Goal: Task Accomplishment & Management: Use online tool/utility

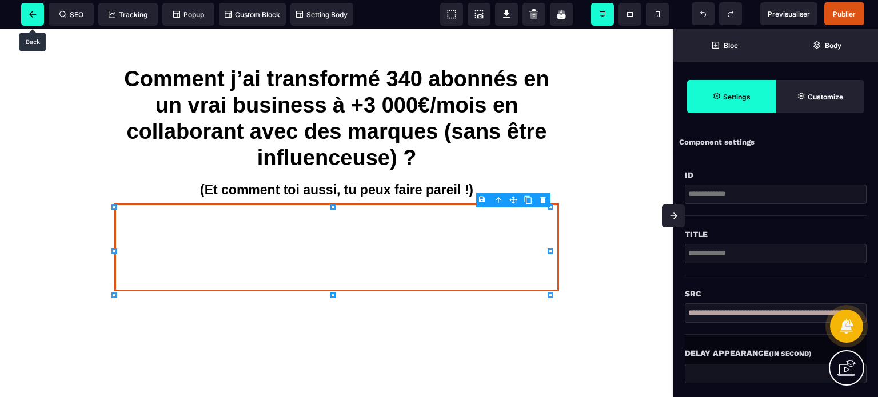
click at [30, 17] on icon at bounding box center [32, 14] width 7 height 7
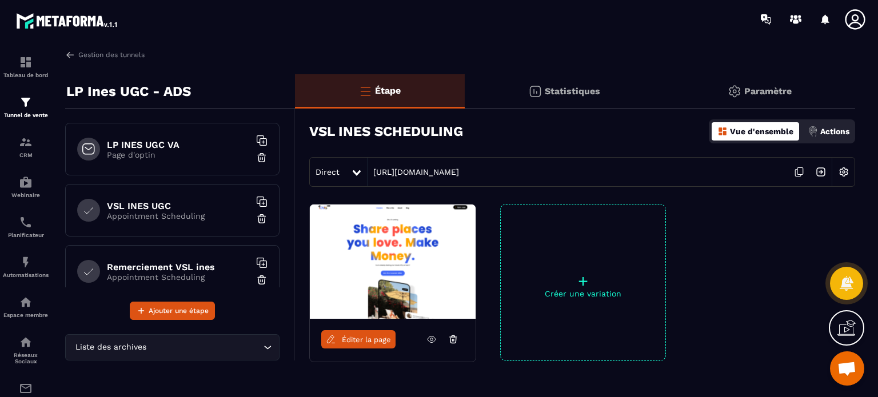
scroll to position [79, 0]
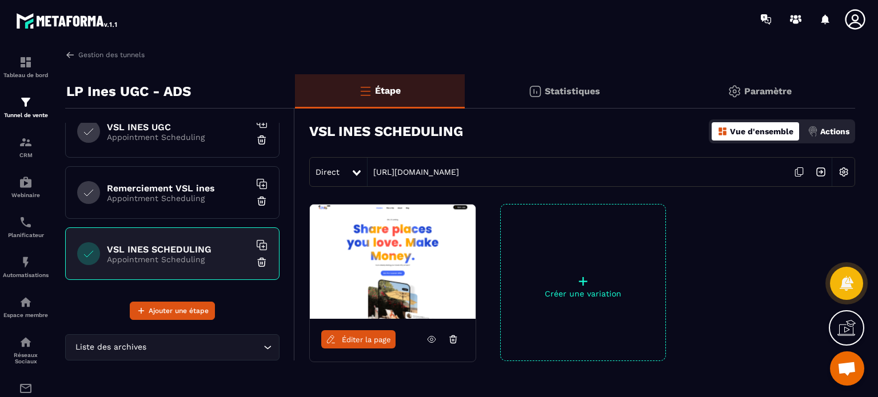
click at [153, 249] on h6 "VSL INES SCHEDULING" at bounding box center [178, 249] width 143 height 11
click at [256, 261] on img at bounding box center [261, 262] width 11 height 11
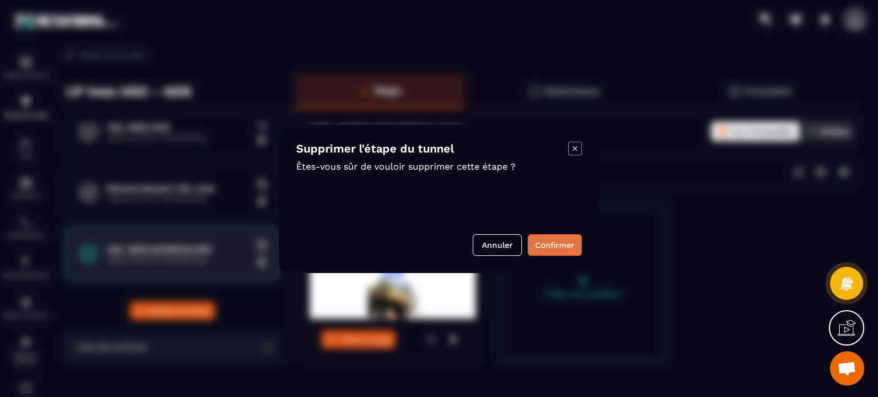
click at [539, 247] on button "Confirmer" at bounding box center [555, 245] width 54 height 22
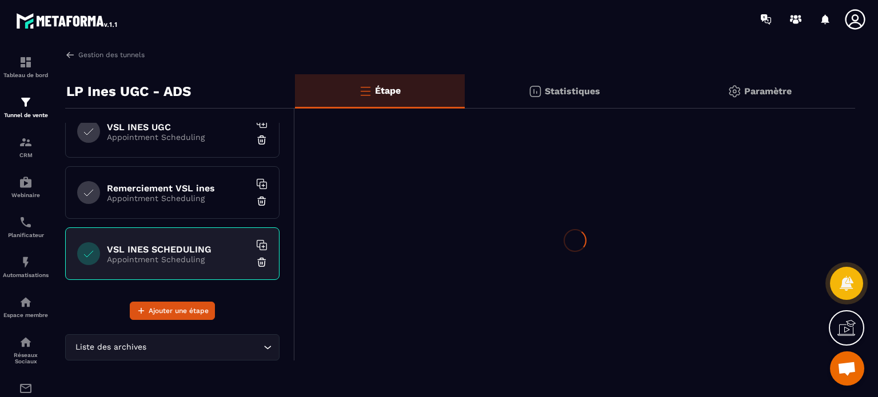
scroll to position [18, 0]
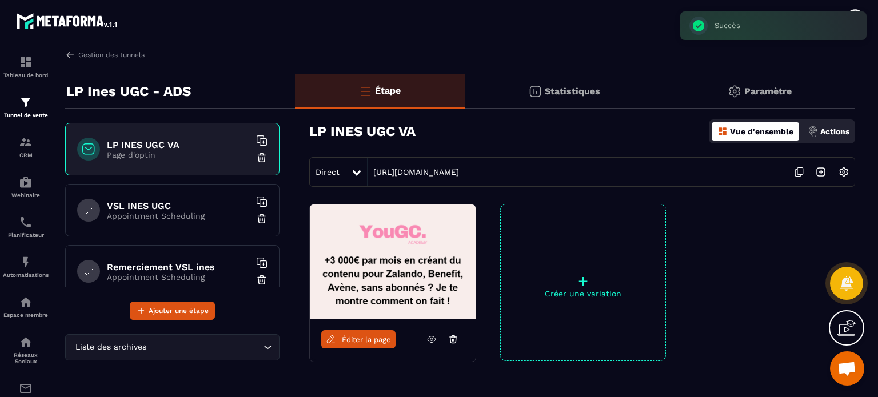
scroll to position [18, 0]
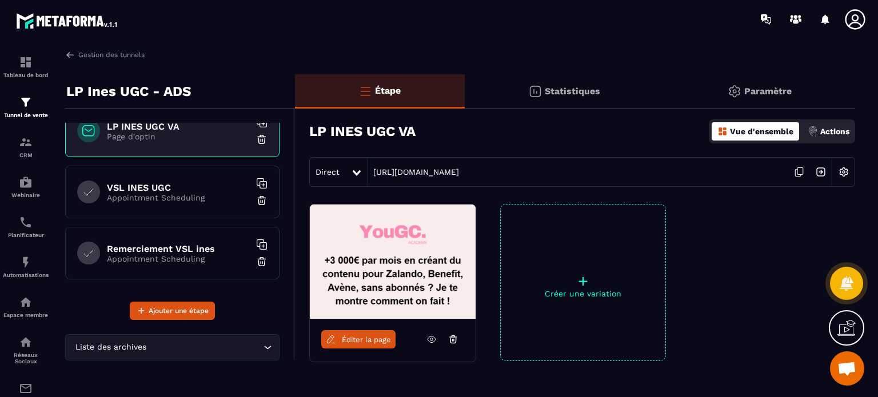
click at [848, 21] on icon at bounding box center [855, 19] width 23 height 23
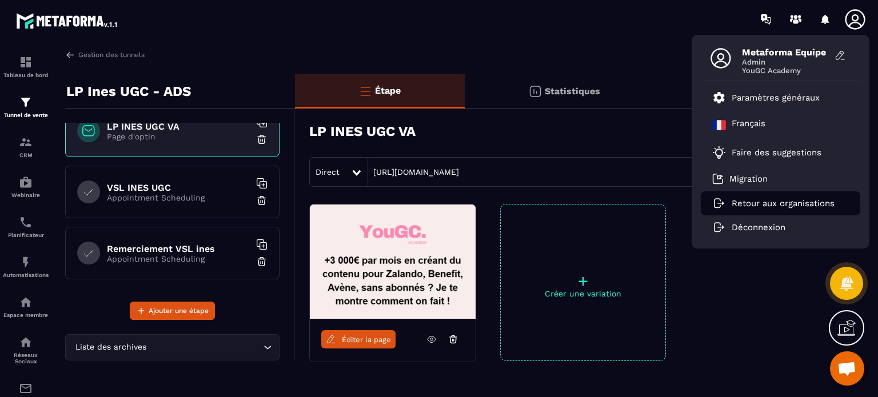
click at [754, 198] on p "Retour aux organisations" at bounding box center [783, 203] width 103 height 10
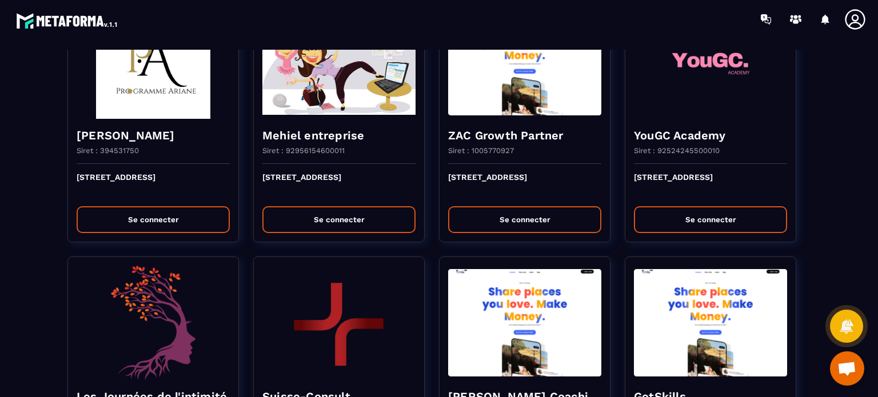
scroll to position [1544, 0]
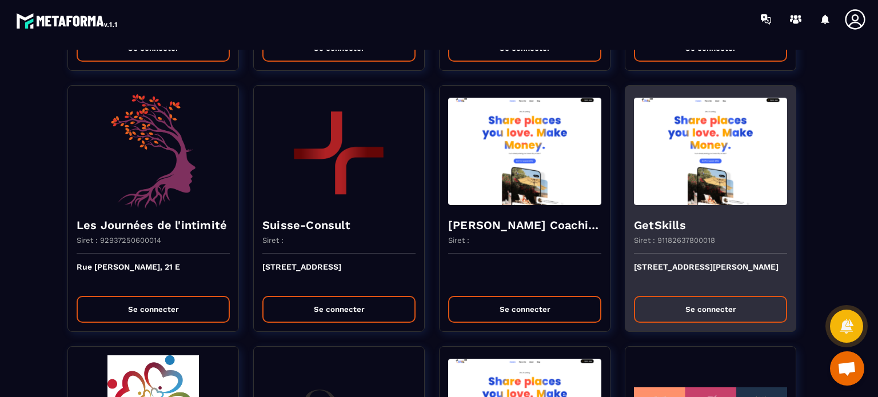
click at [695, 311] on button "Se connecter" at bounding box center [710, 309] width 153 height 27
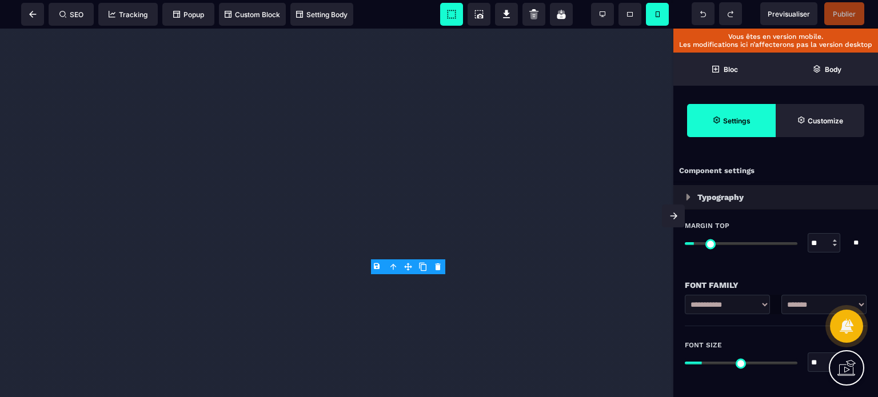
select select "***"
select select
select select "**"
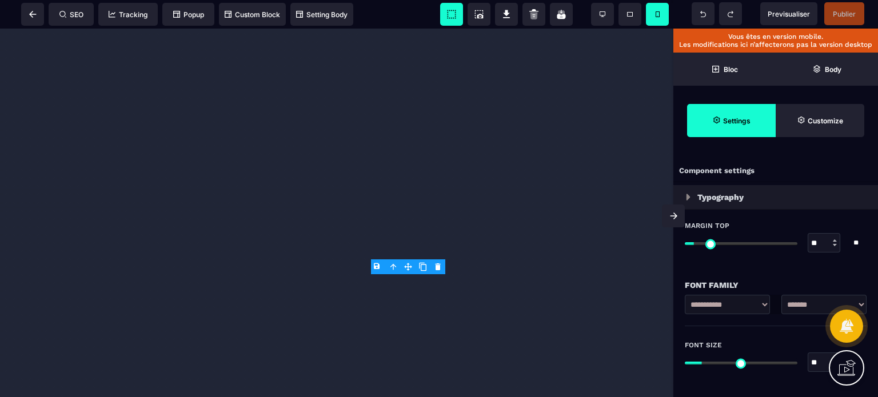
select select "**"
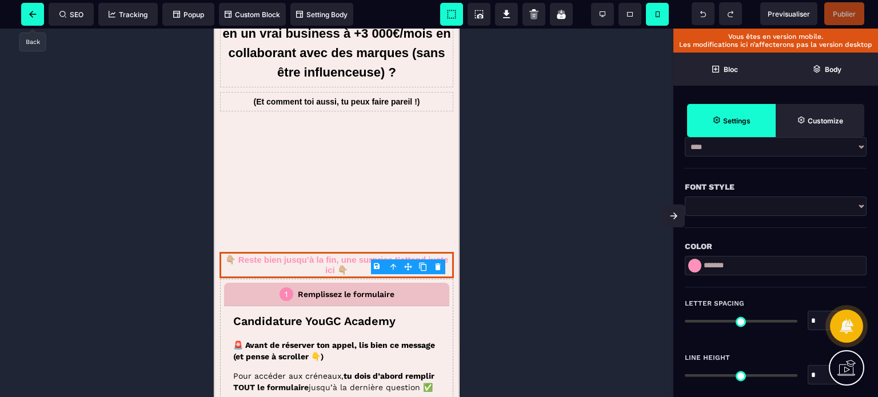
click at [30, 15] on icon at bounding box center [32, 14] width 7 height 7
